Goal: Find specific page/section: Find specific page/section

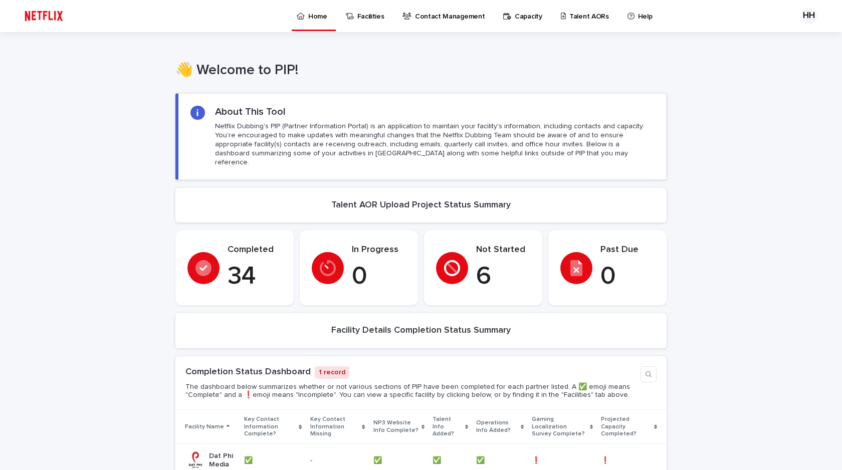
click at [572, 16] on p "Talent AORs" at bounding box center [590, 10] width 40 height 21
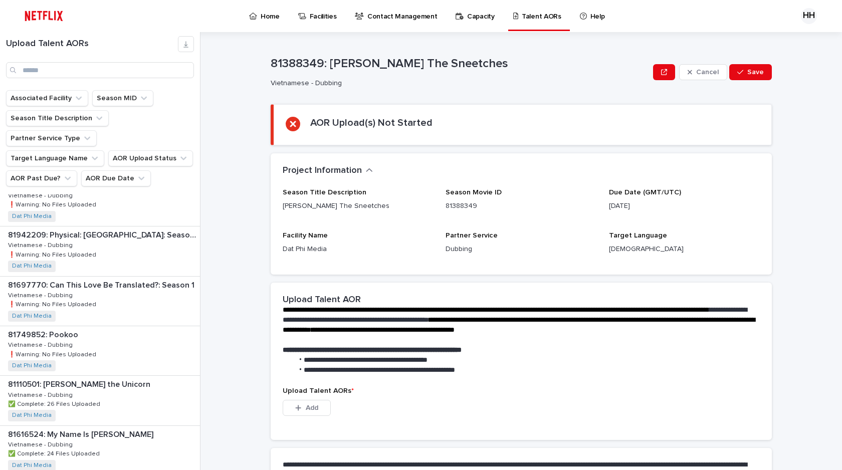
scroll to position [123, 0]
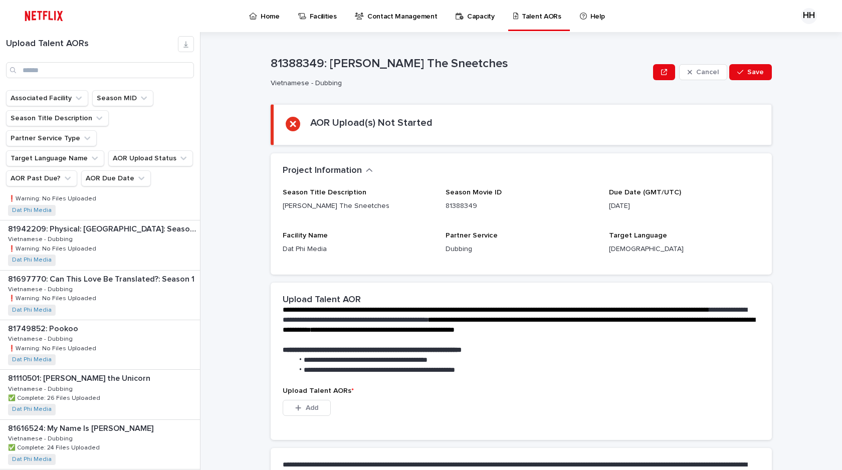
click at [115, 290] on div "81697770: Can This Love Be Translated?: Season 1 81697770: Can This Love Be Tra…" at bounding box center [100, 295] width 200 height 49
click at [126, 296] on div "81697770: Can This Love Be Translated?: Season 1 81697770: Can This Love Be Tra…" at bounding box center [99, 295] width 198 height 49
click at [130, 296] on div "81697770: Can This Love Be Translated?: Season 1 81697770: Can This Love Be Tra…" at bounding box center [99, 295] width 198 height 49
